Goal: Information Seeking & Learning: Learn about a topic

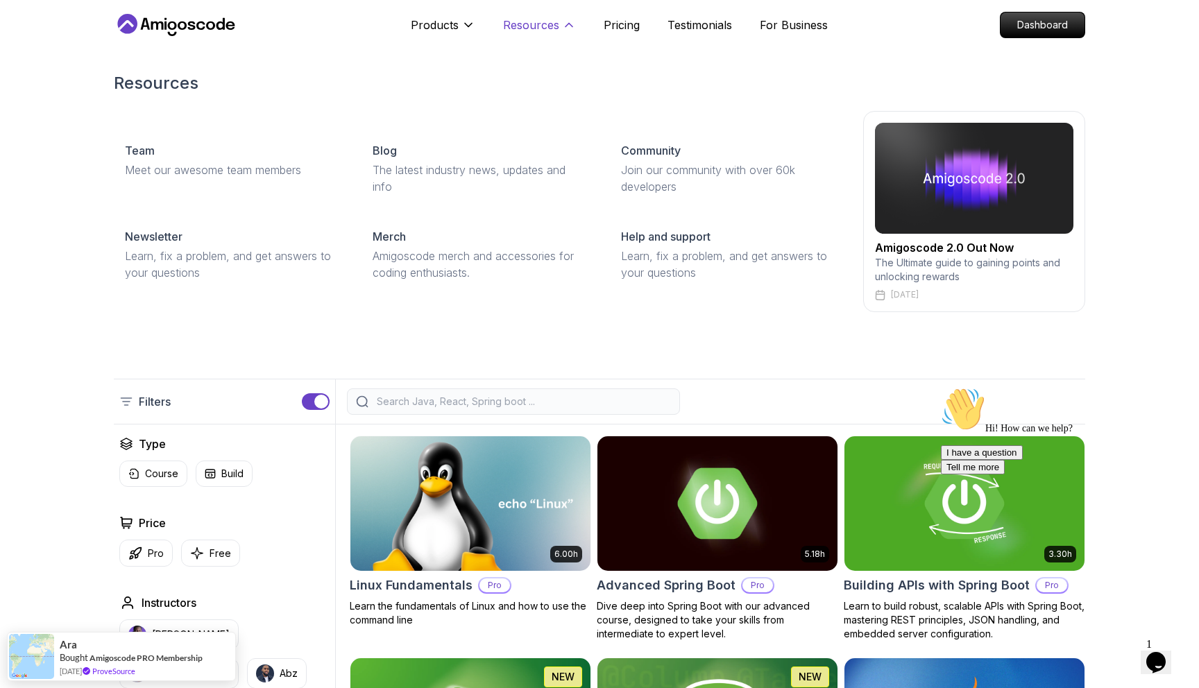
click at [555, 28] on p "Resources" at bounding box center [531, 25] width 56 height 17
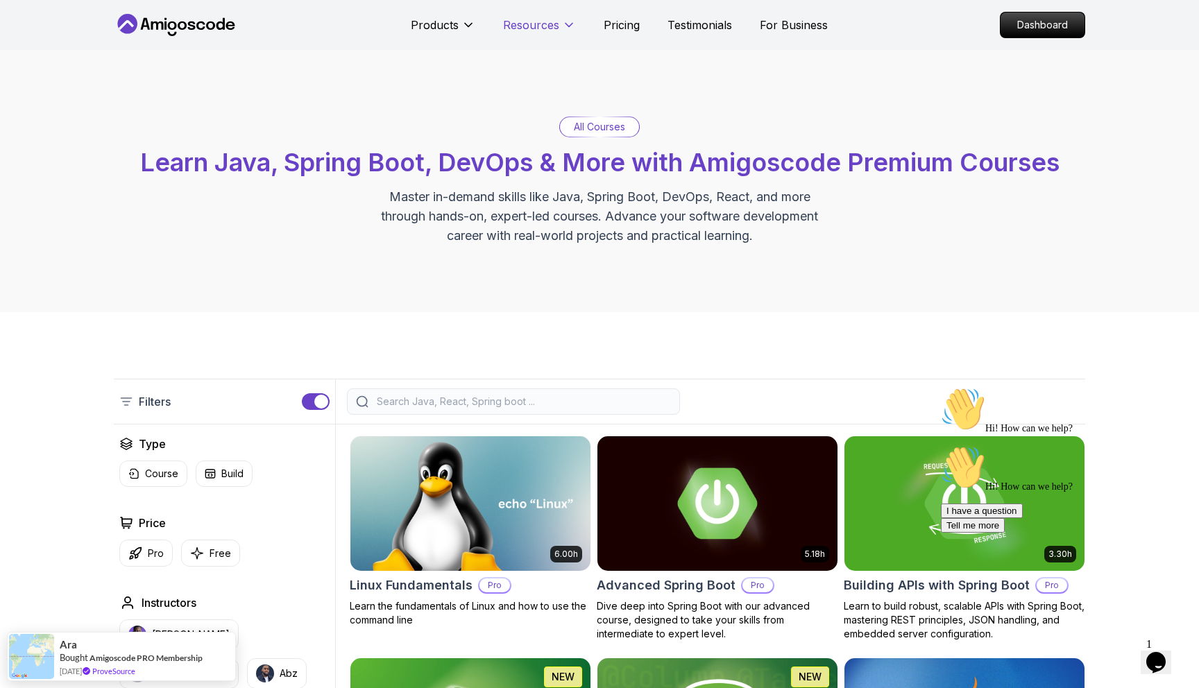
click at [555, 28] on p "Resources" at bounding box center [531, 25] width 56 height 17
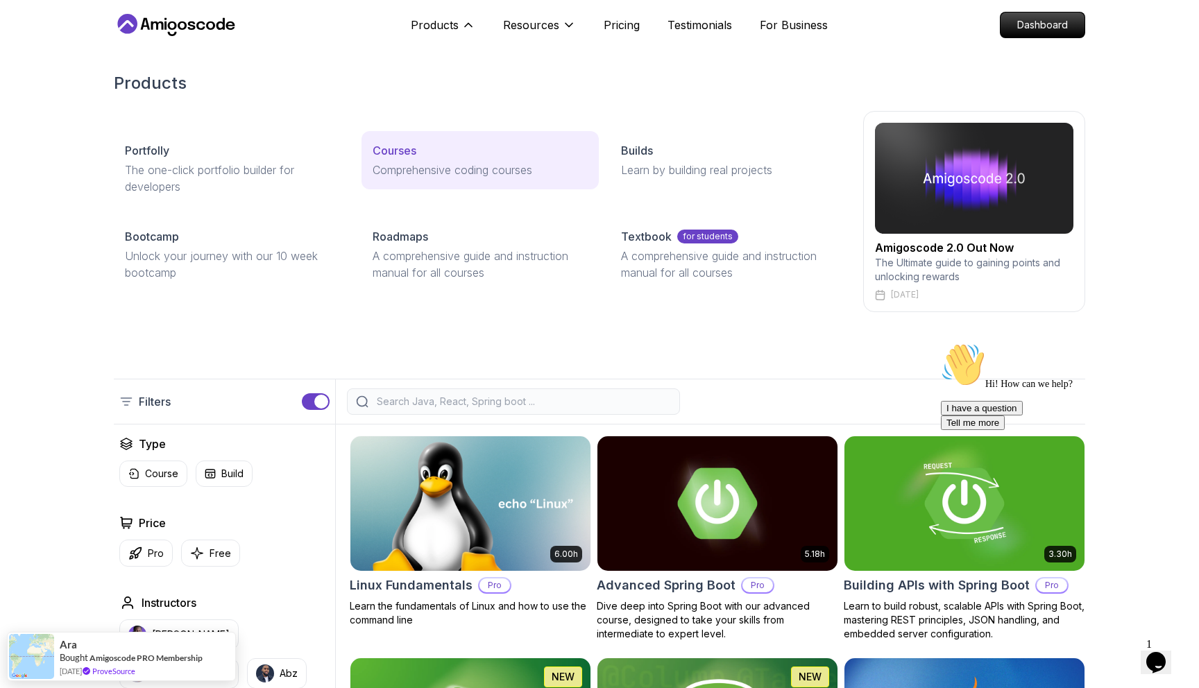
click at [433, 155] on div "Courses" at bounding box center [480, 150] width 214 height 17
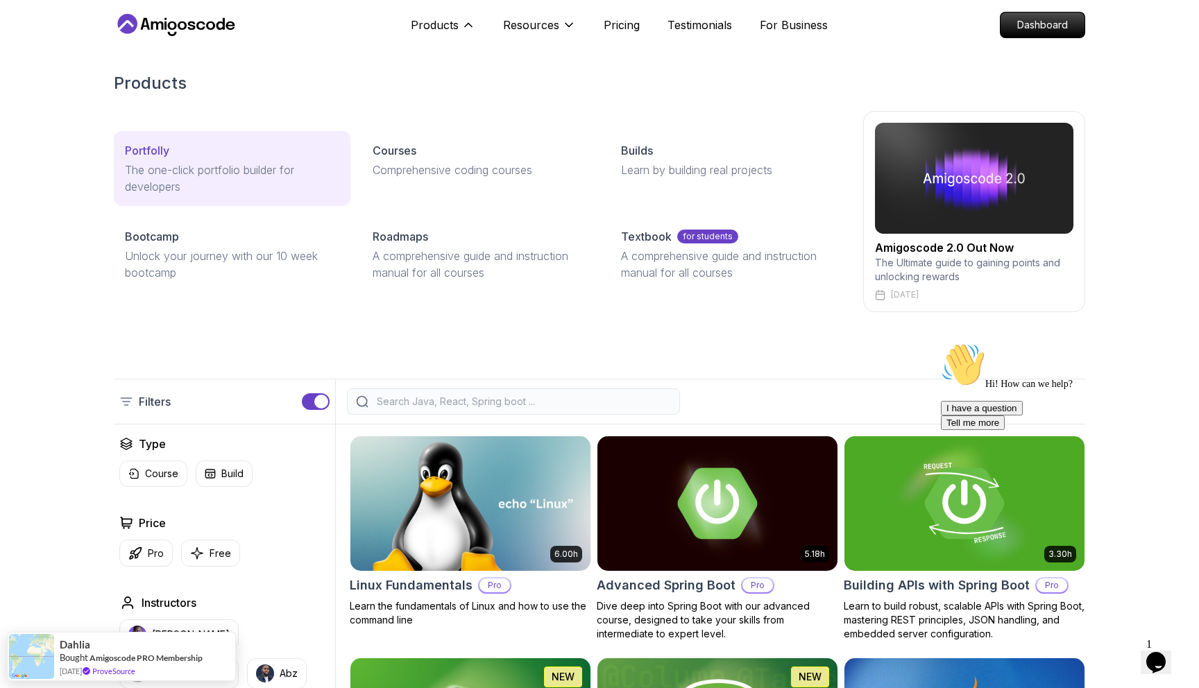
click at [296, 173] on p "The one-click portfolio builder for developers" at bounding box center [232, 178] width 214 height 33
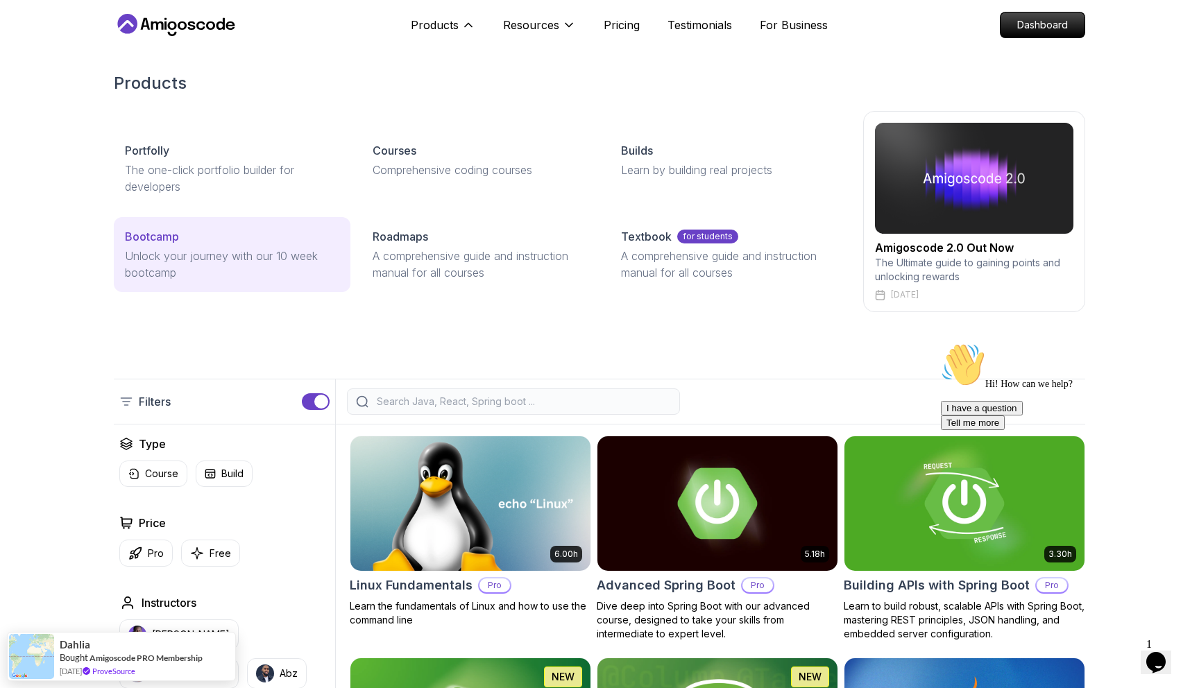
click at [151, 243] on p "Bootcamp" at bounding box center [152, 236] width 54 height 17
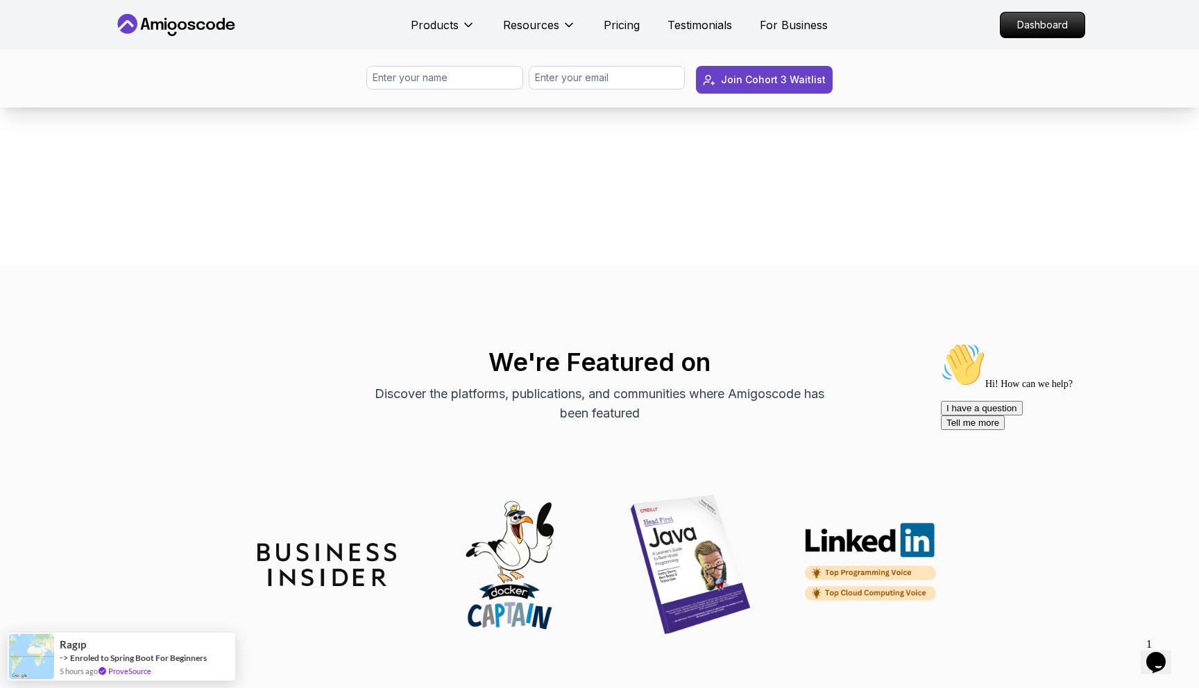
scroll to position [5782, 0]
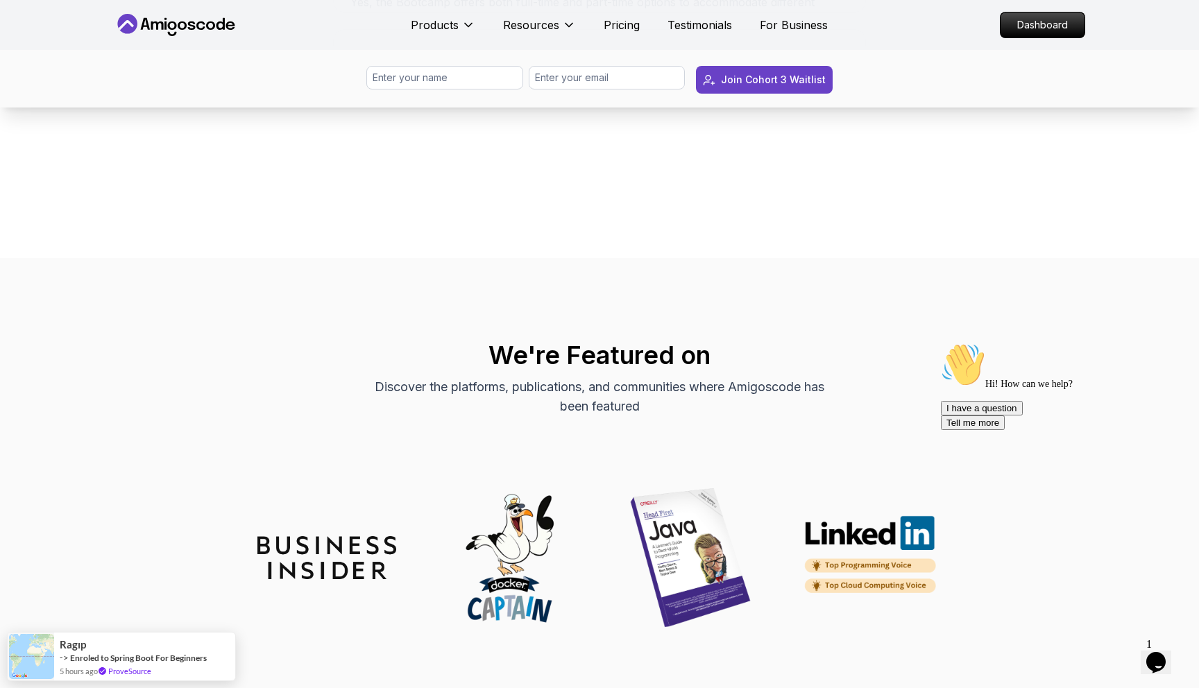
scroll to position [5726, 0]
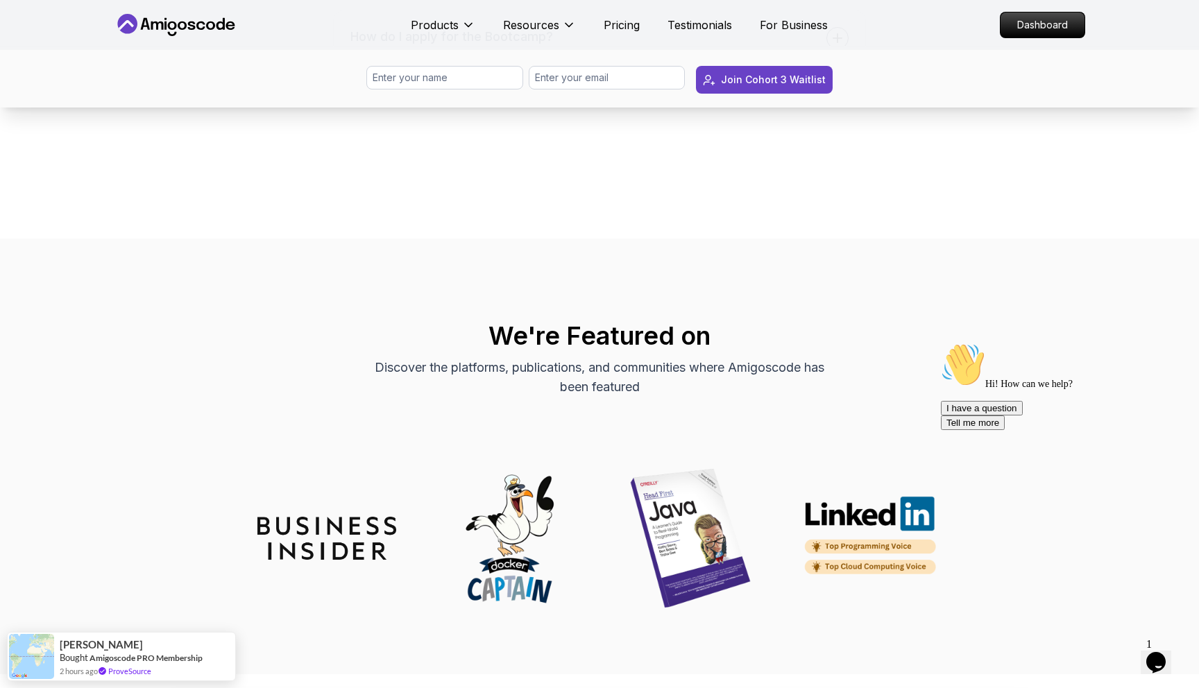
click at [834, 49] on span at bounding box center [837, 38] width 22 height 22
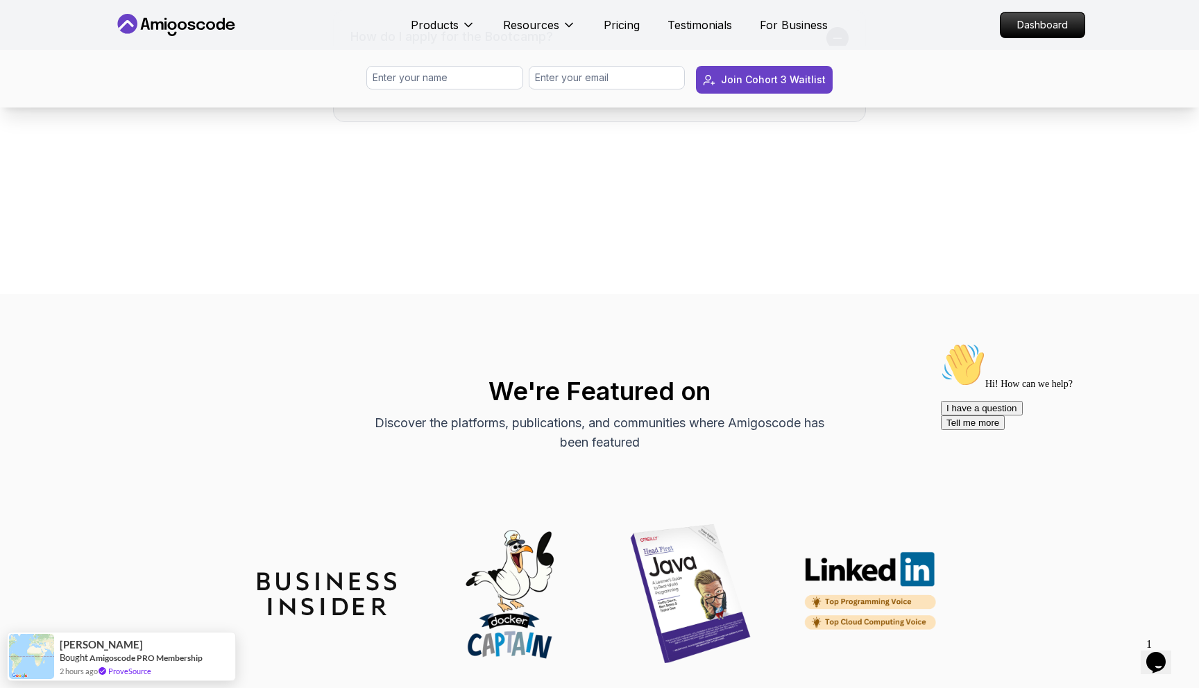
click at [834, 49] on span at bounding box center [837, 38] width 22 height 22
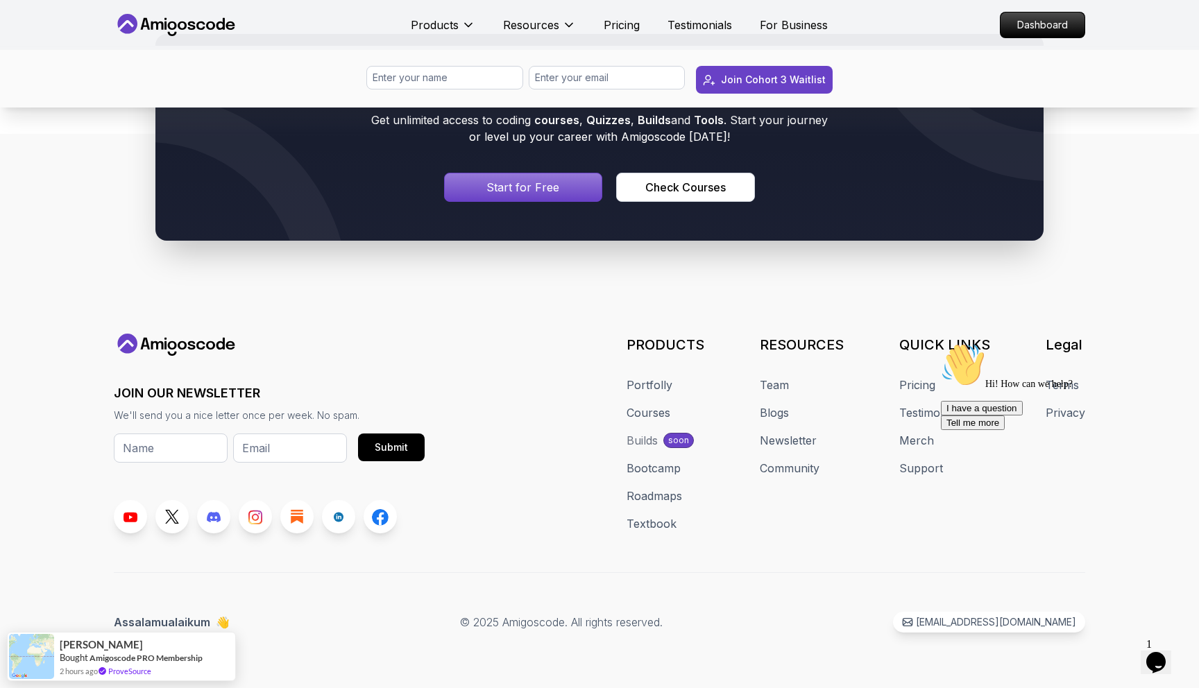
scroll to position [6566, 0]
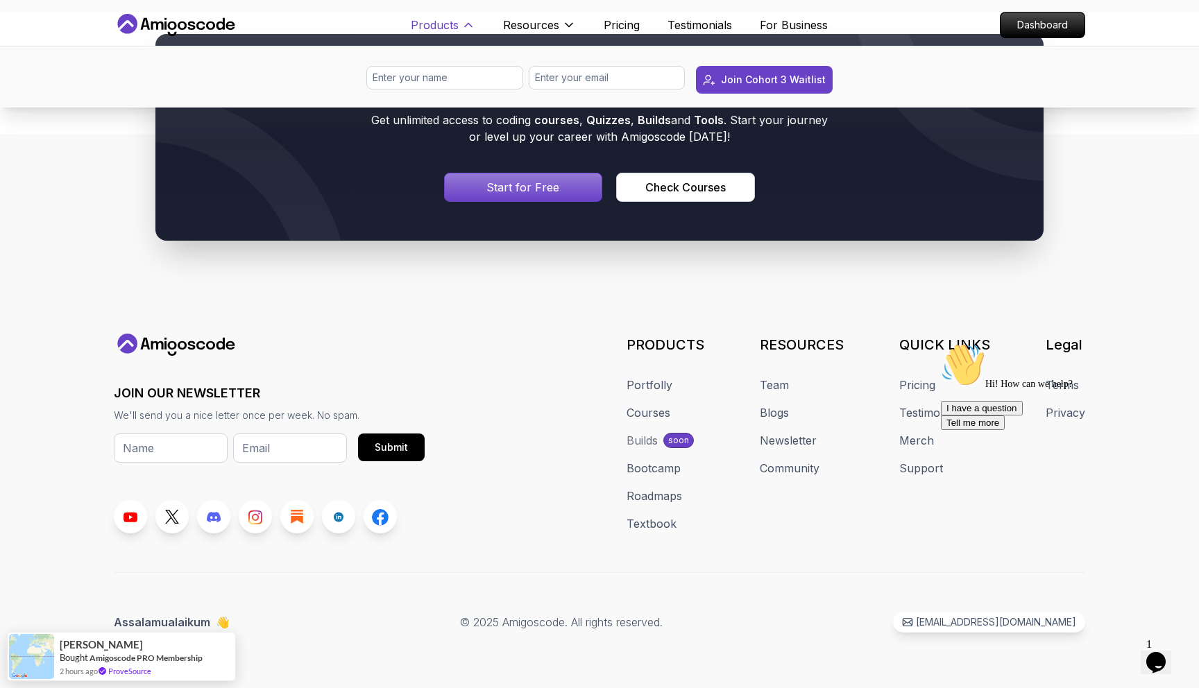
click at [443, 31] on p "Products" at bounding box center [435, 25] width 48 height 17
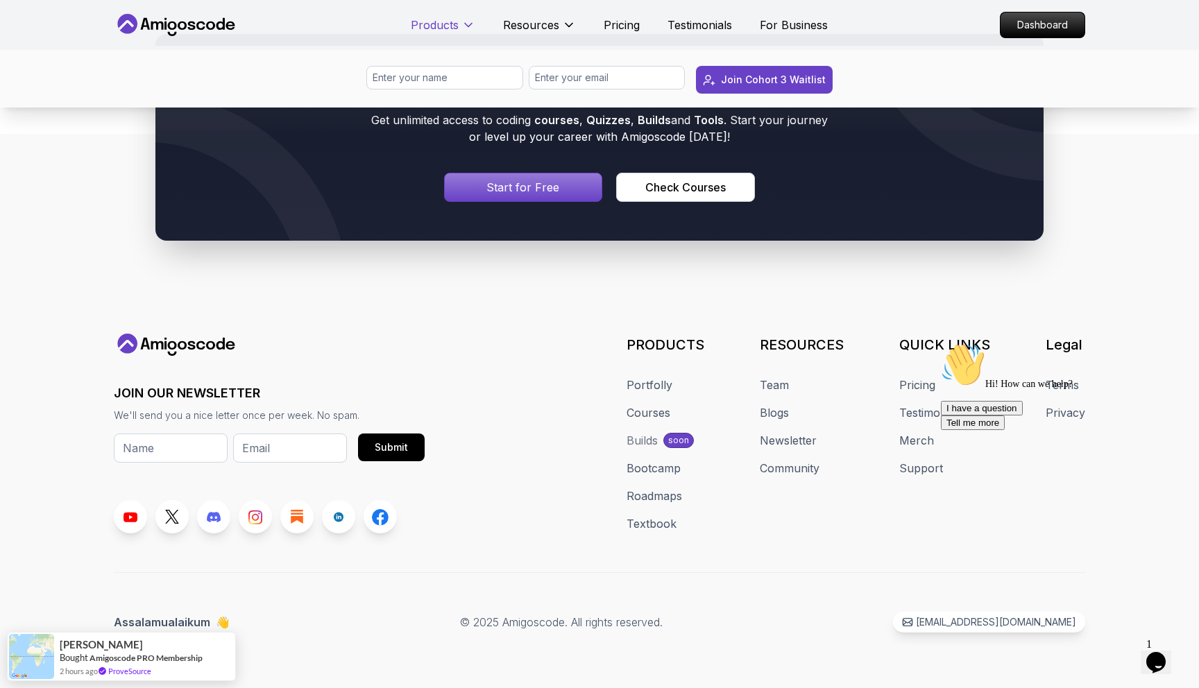
click at [443, 31] on p "Products" at bounding box center [435, 25] width 48 height 17
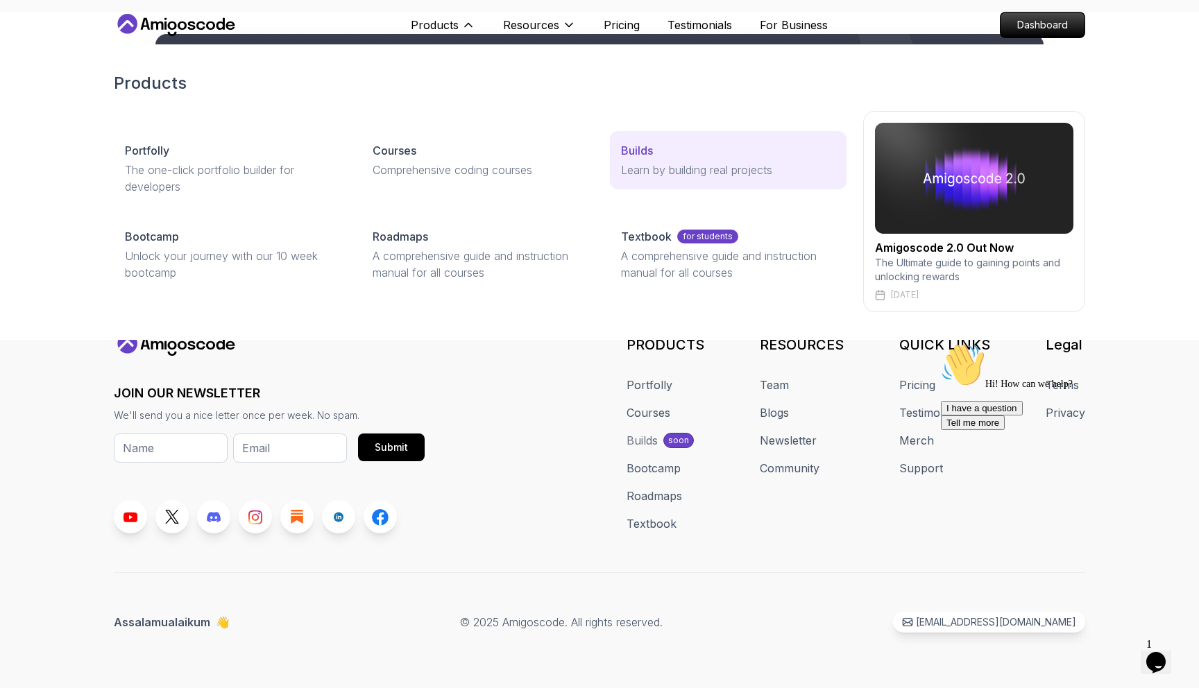
click at [679, 185] on link "Builds Learn by building real projects" at bounding box center [728, 160] width 237 height 58
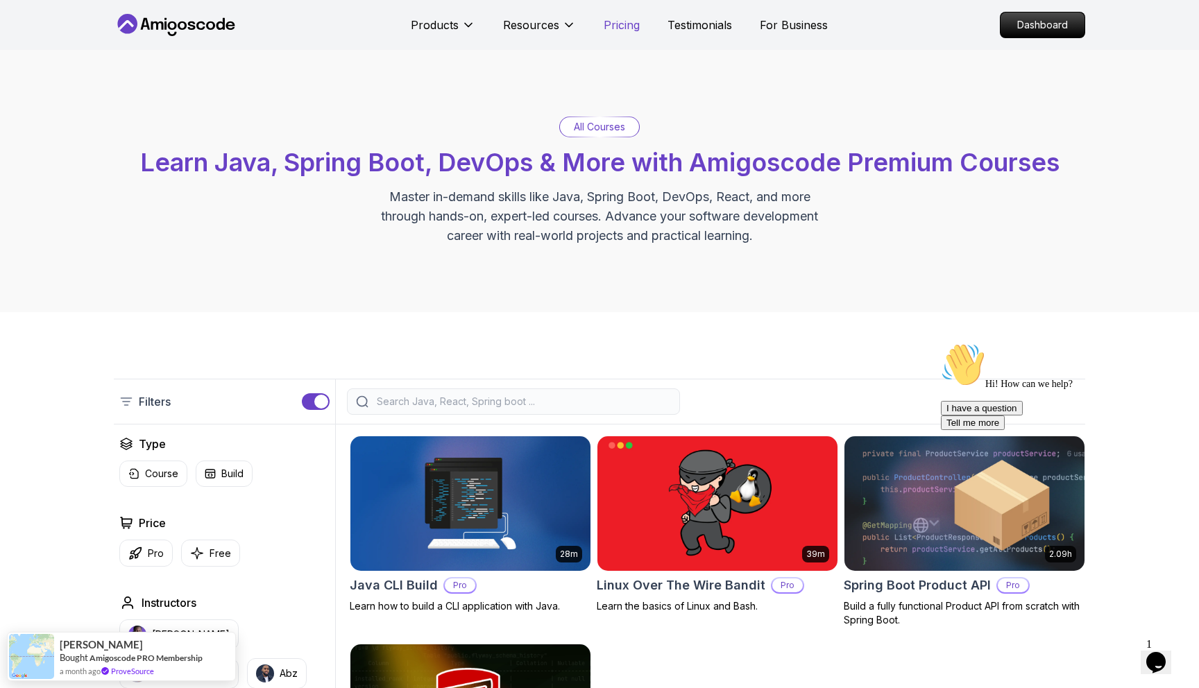
click at [620, 24] on p "Pricing" at bounding box center [622, 25] width 36 height 17
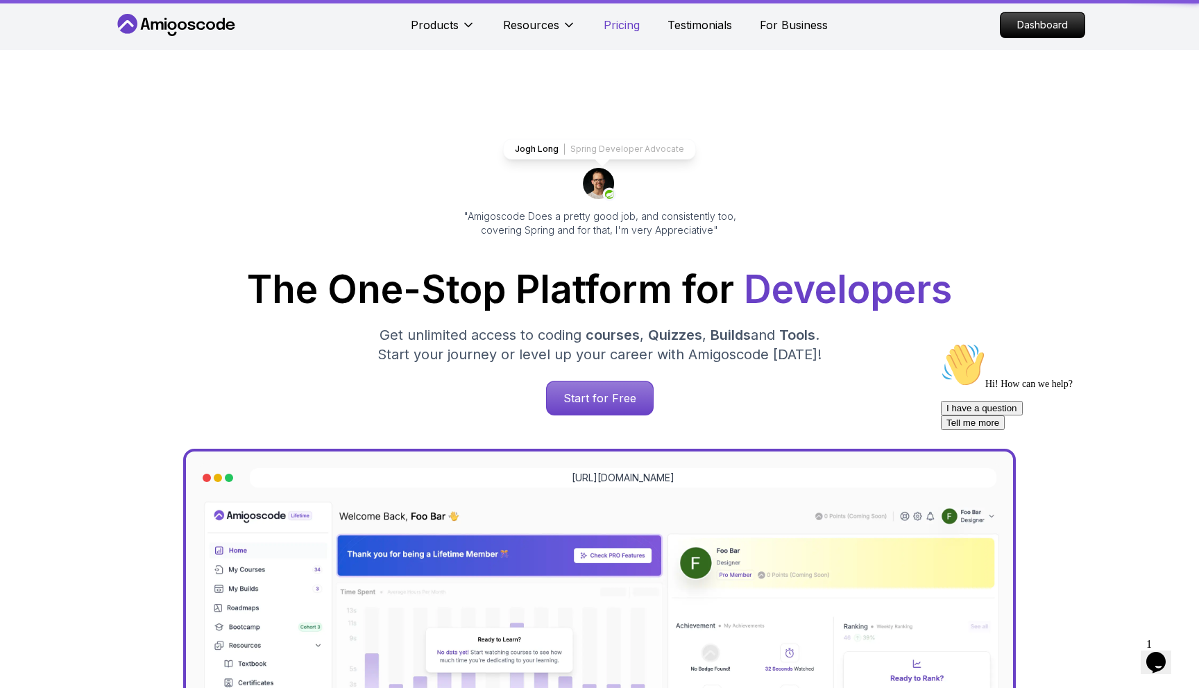
scroll to position [2996, 0]
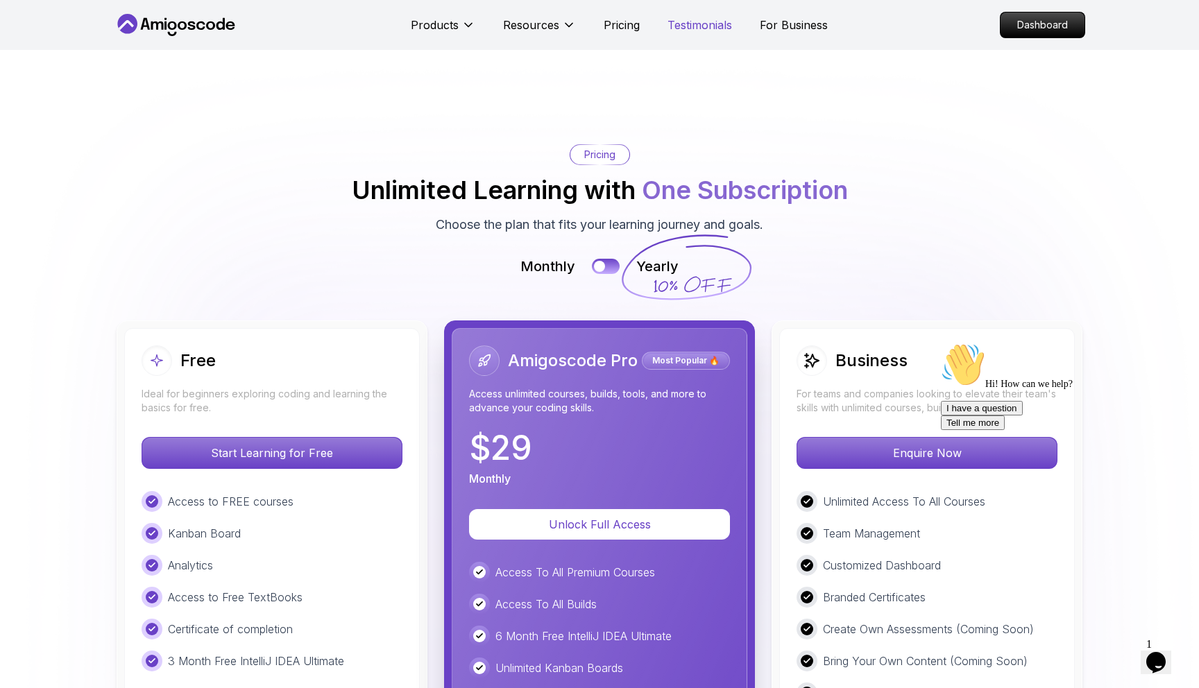
click at [682, 24] on p "Testimonials" at bounding box center [699, 25] width 65 height 17
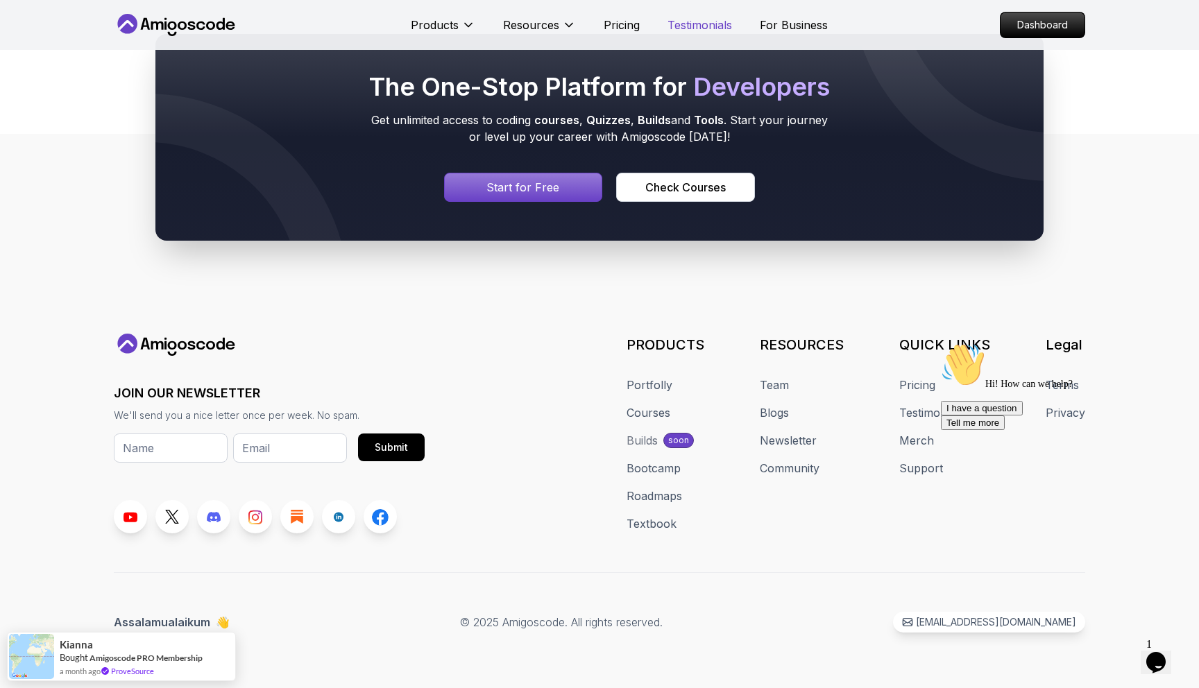
scroll to position [6570, 0]
click at [778, 22] on p "For Business" at bounding box center [794, 25] width 68 height 17
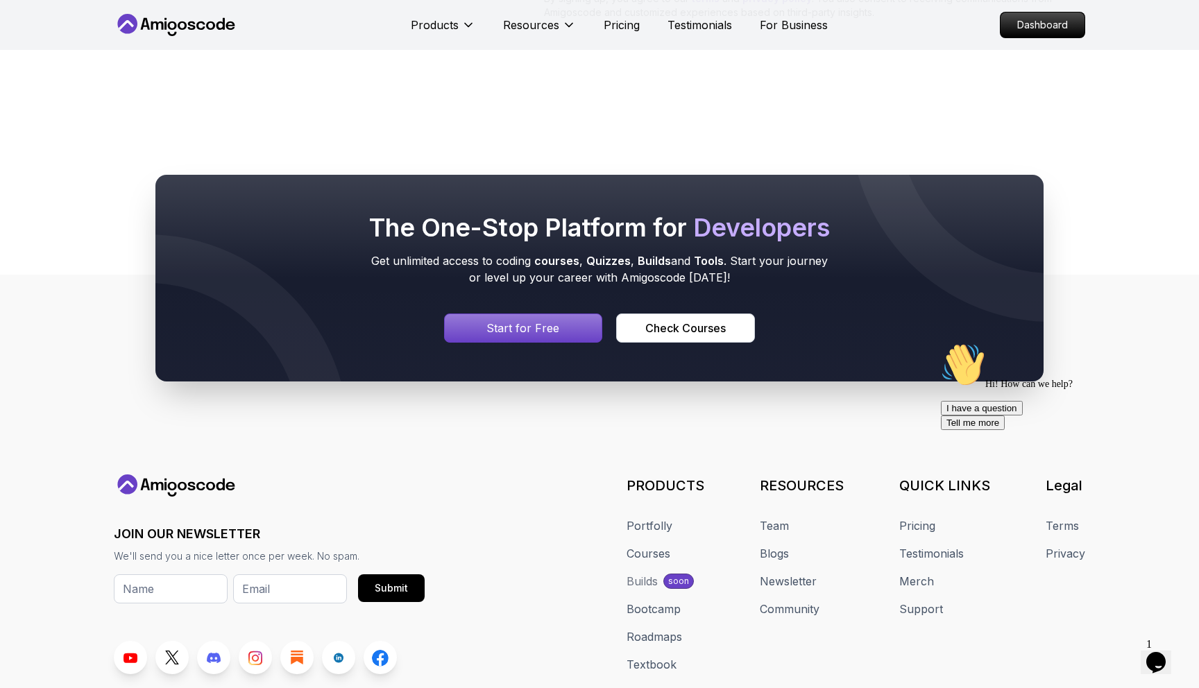
scroll to position [1340, 0]
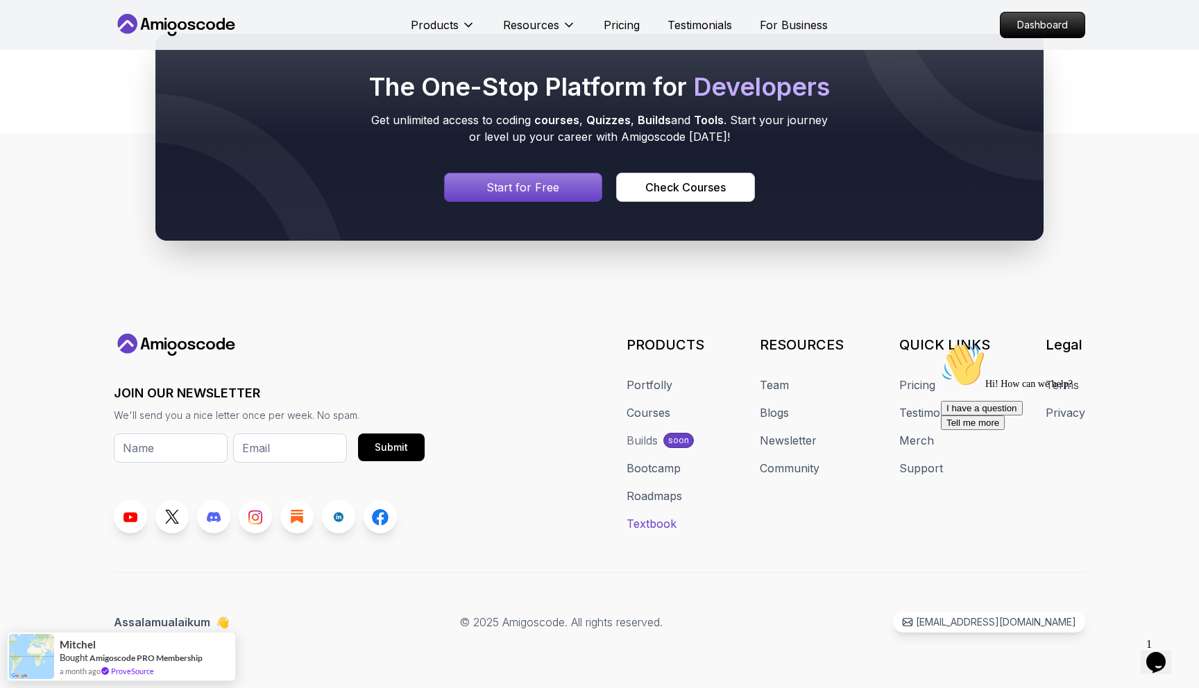
click at [658, 516] on link "Textbook" at bounding box center [652, 524] width 50 height 17
